Goal: Task Accomplishment & Management: Use online tool/utility

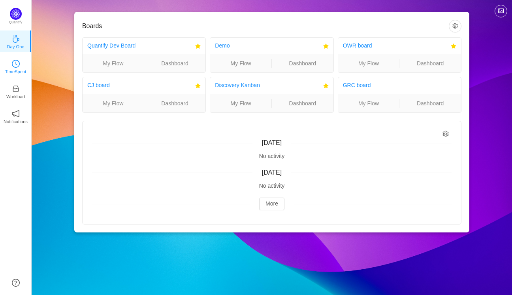
click at [14, 65] on icon "icon: clock-circle" at bounding box center [16, 64] width 8 height 8
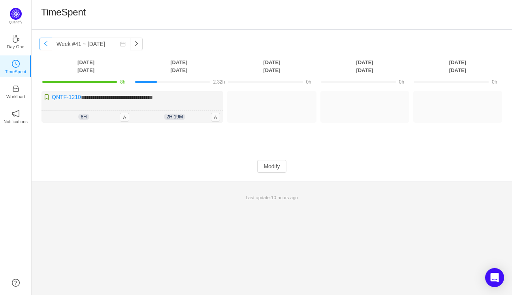
click at [44, 42] on button "button" at bounding box center [46, 44] width 13 height 13
type input "Week #40 ~ Sep 29"
